Goal: Navigation & Orientation: Find specific page/section

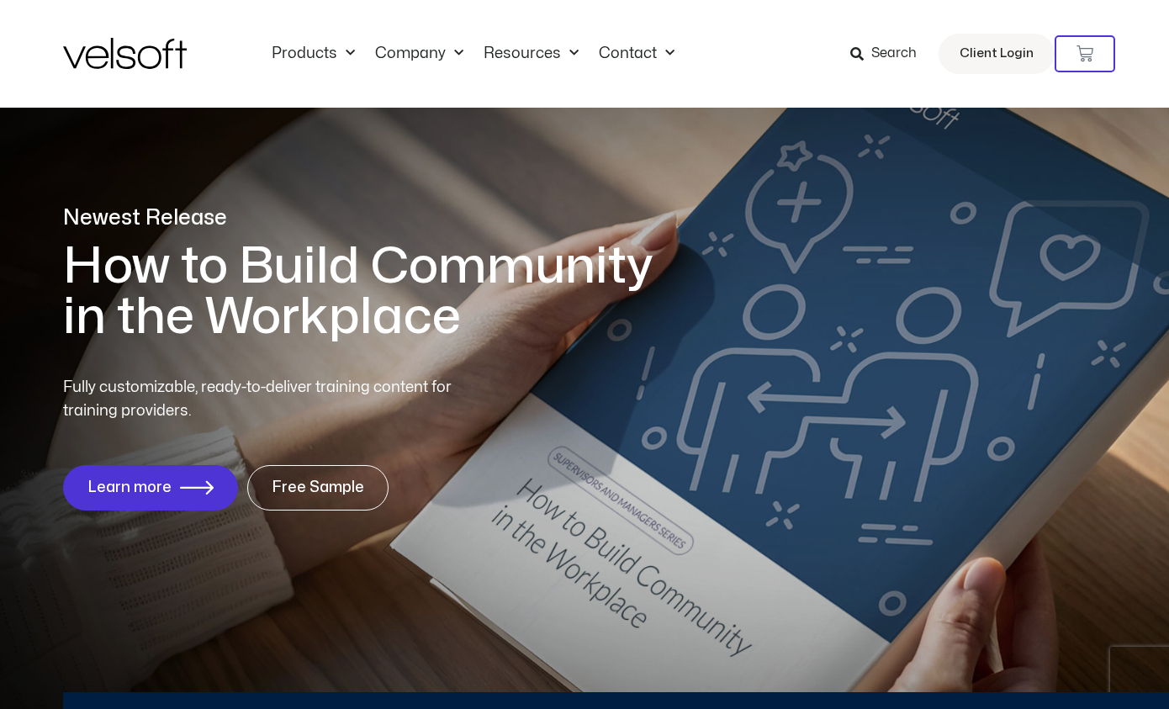
click at [276, 37] on div "Products All Products Content ILT Courseware Storyline 360 Courses SCORM Course…" at bounding box center [584, 54] width 1043 height 108
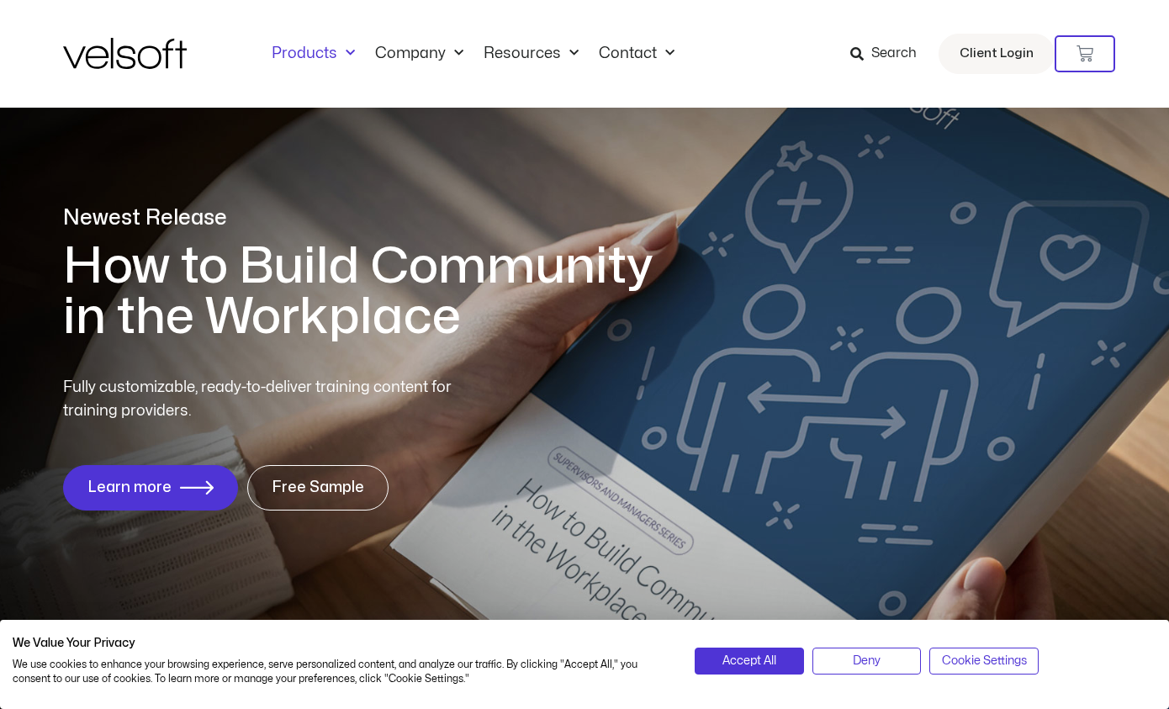
click at [292, 51] on link "Products" at bounding box center [312, 54] width 103 height 18
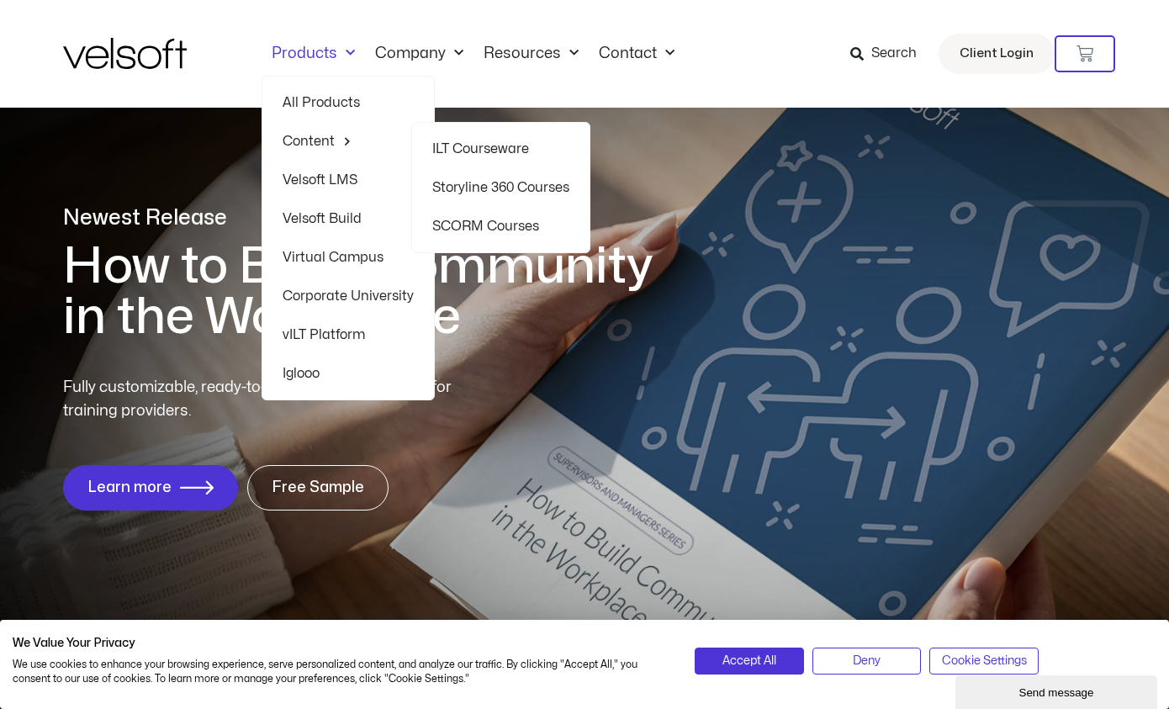
click at [303, 142] on link "Content" at bounding box center [348, 141] width 131 height 39
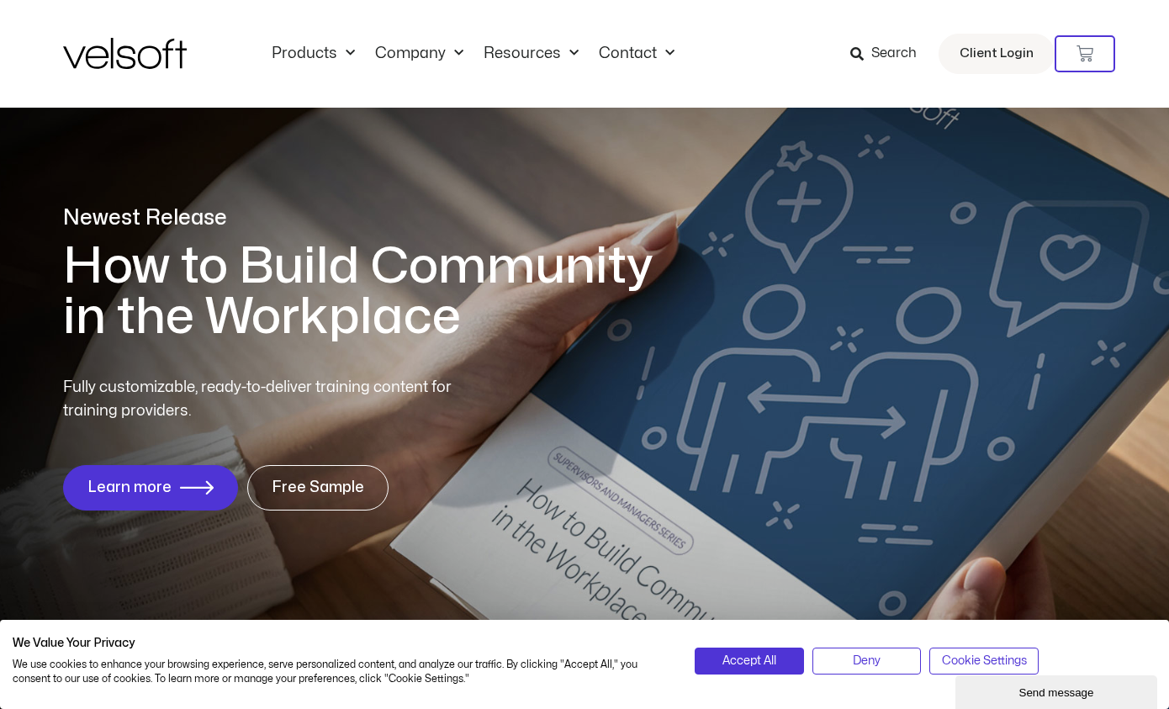
click at [313, 40] on div "Products All Products Content ILT Courseware Storyline 360 Courses SCORM Course…" at bounding box center [584, 54] width 1043 height 108
click at [312, 50] on link "Products" at bounding box center [312, 54] width 103 height 18
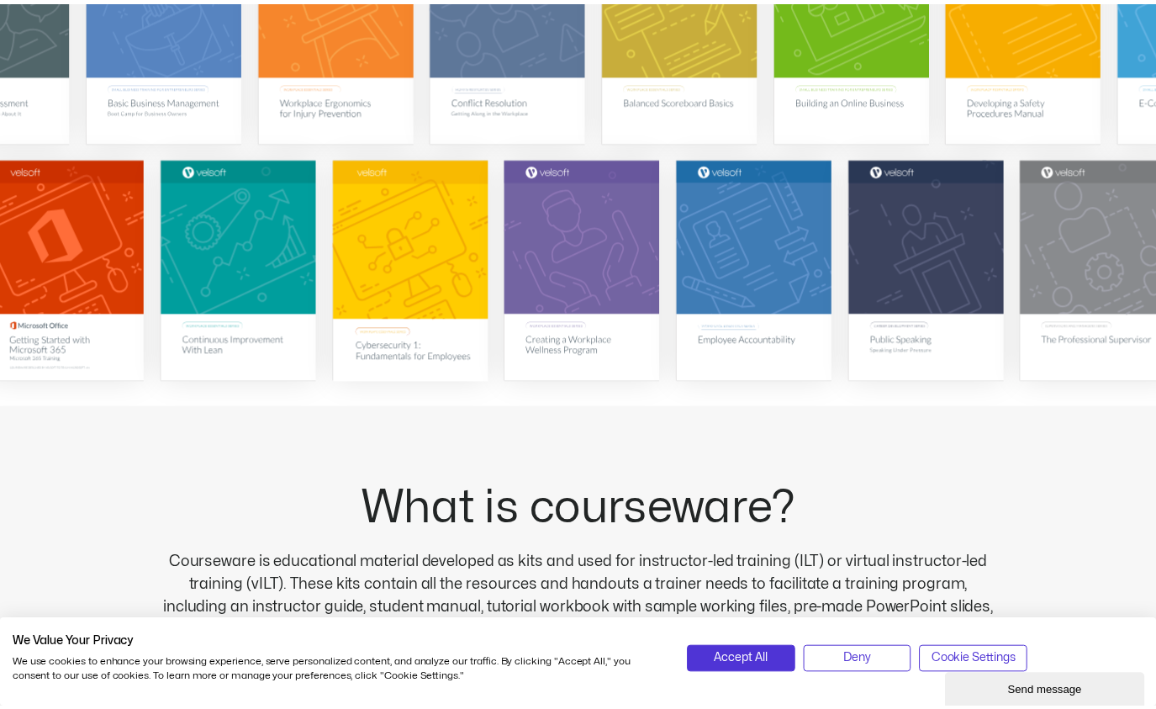
scroll to position [472, 0]
